Goal: Task Accomplishment & Management: Use online tool/utility

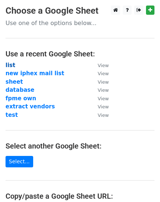
click at [9, 64] on strong "list" at bounding box center [11, 65] width 10 height 7
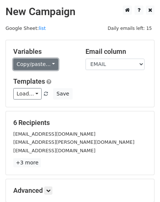
click at [43, 59] on link "Copy/paste..." at bounding box center [35, 63] width 45 height 11
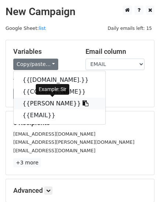
click at [50, 101] on link "{{PERSON NAME}}" at bounding box center [60, 103] width 92 height 12
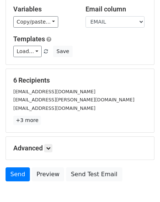
scroll to position [83, 0]
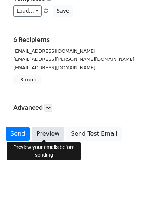
click at [46, 135] on link "Preview" at bounding box center [48, 134] width 32 height 14
click at [42, 130] on link "Preview" at bounding box center [48, 134] width 32 height 14
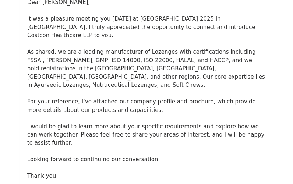
drag, startPoint x: 296, startPoint y: 16, endPoint x: 298, endPoint y: 23, distance: 7.3
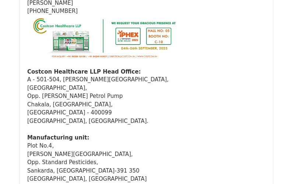
scroll to position [2268, 0]
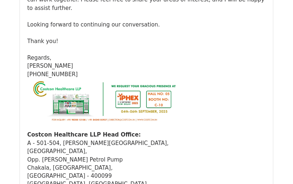
scroll to position [2649, 0]
